Goal: Task Accomplishment & Management: Complete application form

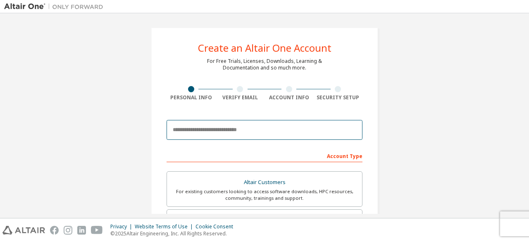
click at [235, 126] on input "email" at bounding box center [265, 130] width 196 height 20
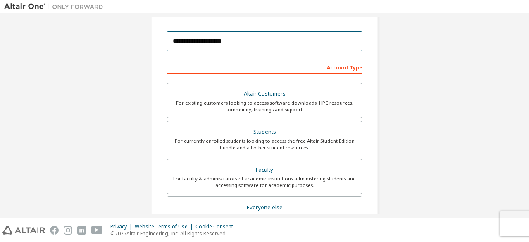
scroll to position [83, 0]
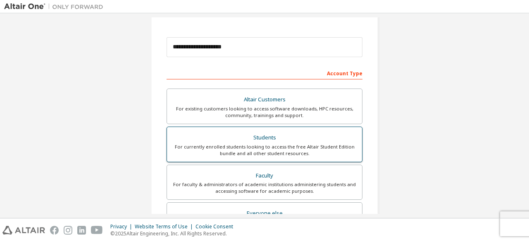
click at [307, 143] on div "For currently enrolled students looking to access the free Altair Student Editi…" at bounding box center [264, 149] width 185 height 13
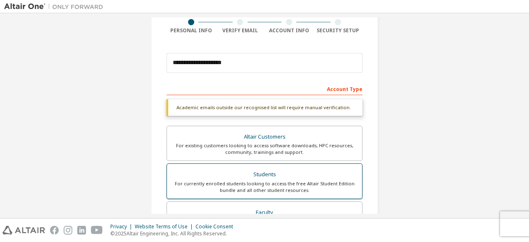
scroll to position [64, 0]
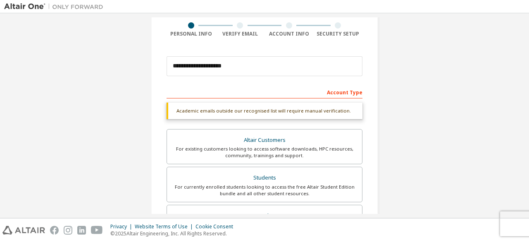
click at [335, 92] on div "Account Type" at bounding box center [265, 91] width 196 height 13
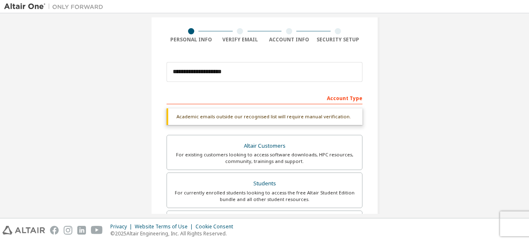
scroll to position [57, 0]
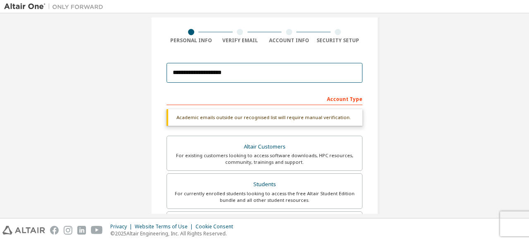
drag, startPoint x: 236, startPoint y: 73, endPoint x: 207, endPoint y: 74, distance: 28.5
click at [207, 74] on input "**********" at bounding box center [265, 73] width 196 height 20
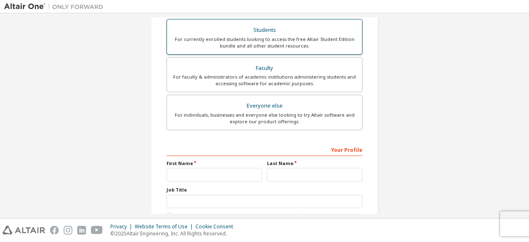
scroll to position [239, 0]
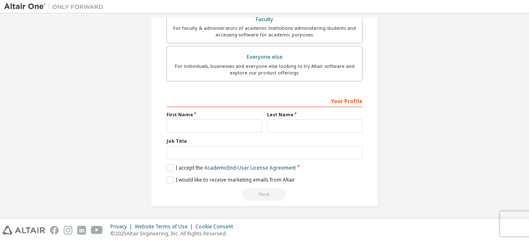
type input "**********"
click at [218, 127] on input "text" at bounding box center [214, 126] width 95 height 14
type input "****"
click at [294, 127] on input "text" at bounding box center [314, 126] width 95 height 14
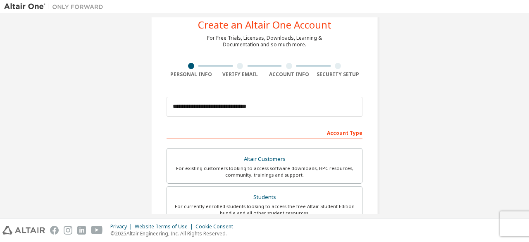
scroll to position [18, 0]
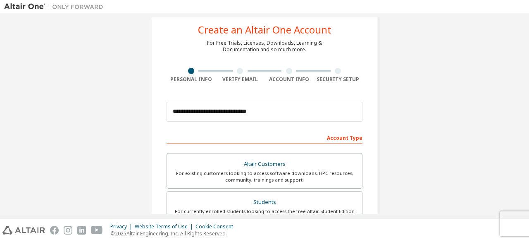
type input "*"
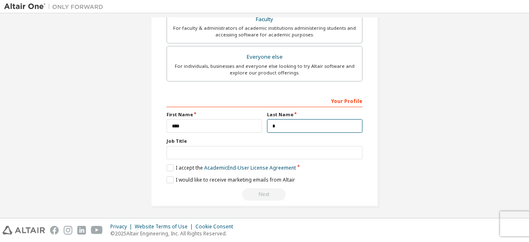
scroll to position [235, 0]
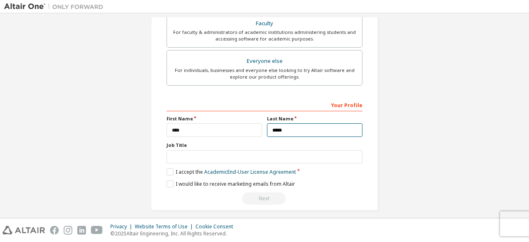
type input "*****"
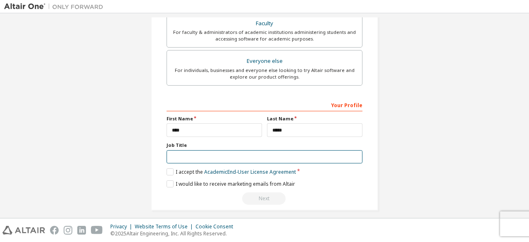
click at [203, 157] on input "text" at bounding box center [265, 157] width 196 height 14
type input "*******"
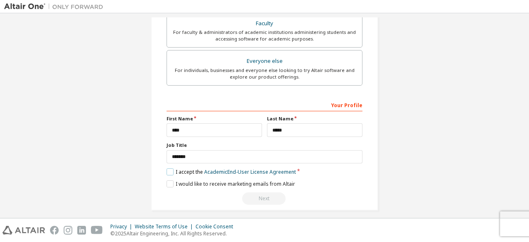
click at [167, 169] on label "I accept the Academic End-User License Agreement" at bounding box center [231, 171] width 129 height 7
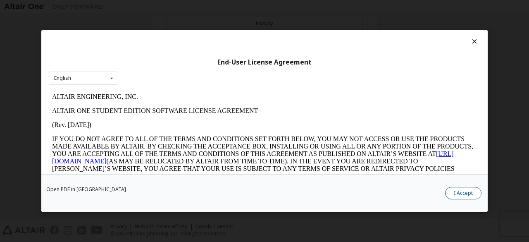
scroll to position [0, 0]
click at [474, 195] on button "I Accept" at bounding box center [463, 193] width 36 height 12
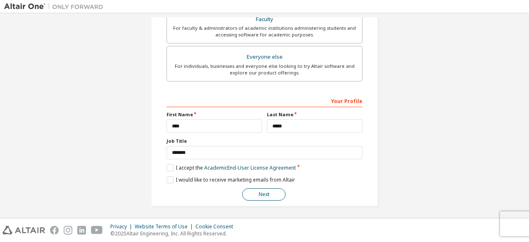
scroll to position [239, 0]
click at [261, 188] on button "Next" at bounding box center [263, 194] width 43 height 12
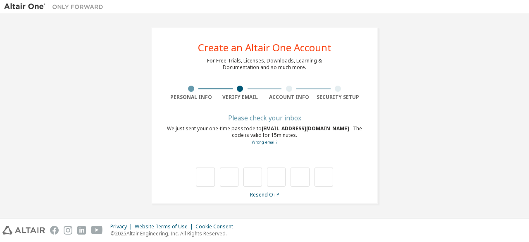
scroll to position [0, 0]
type input "*"
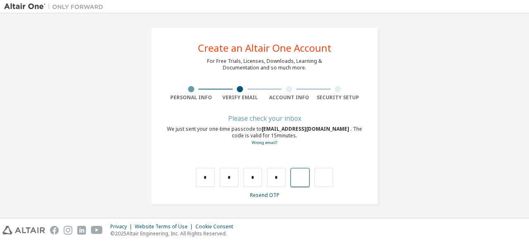
type input "*"
